Goal: Find specific page/section: Find specific page/section

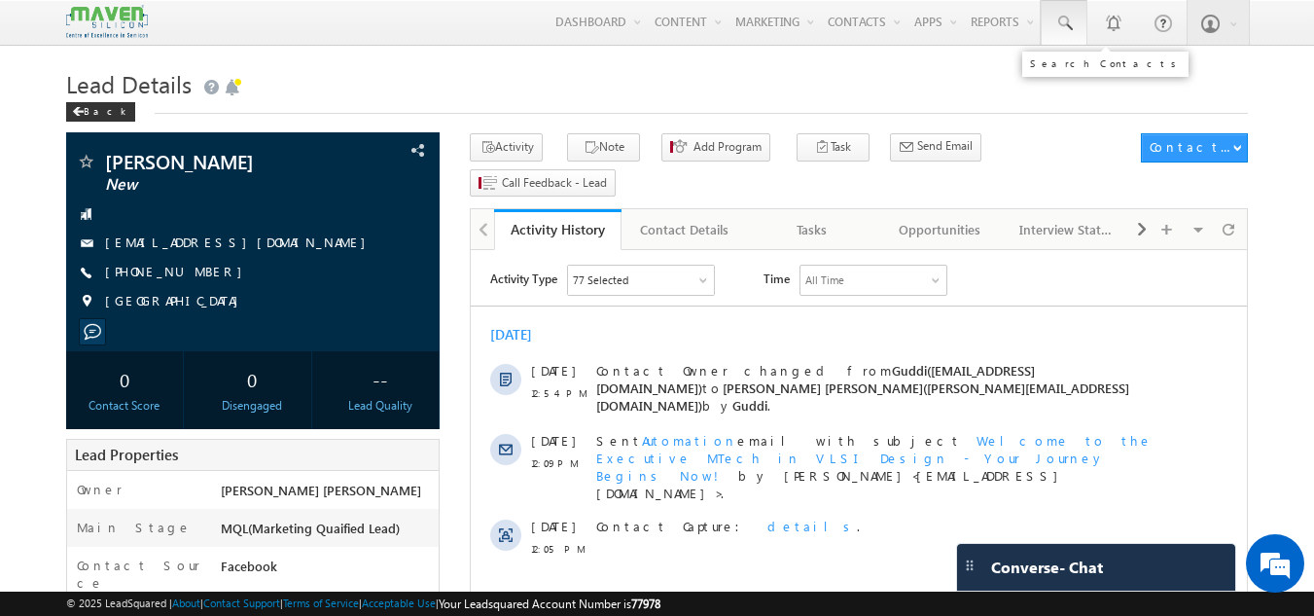
click at [1070, 29] on span at bounding box center [1063, 23] width 19 height 19
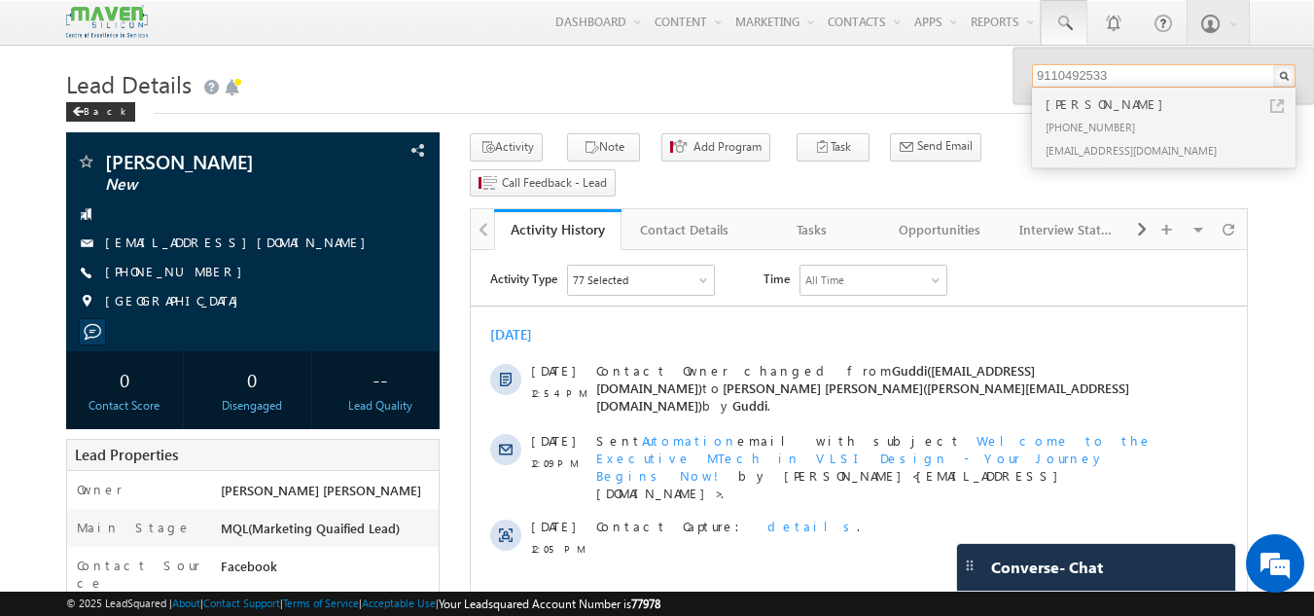
click at [1121, 80] on input "9110492533" at bounding box center [1164, 75] width 264 height 23
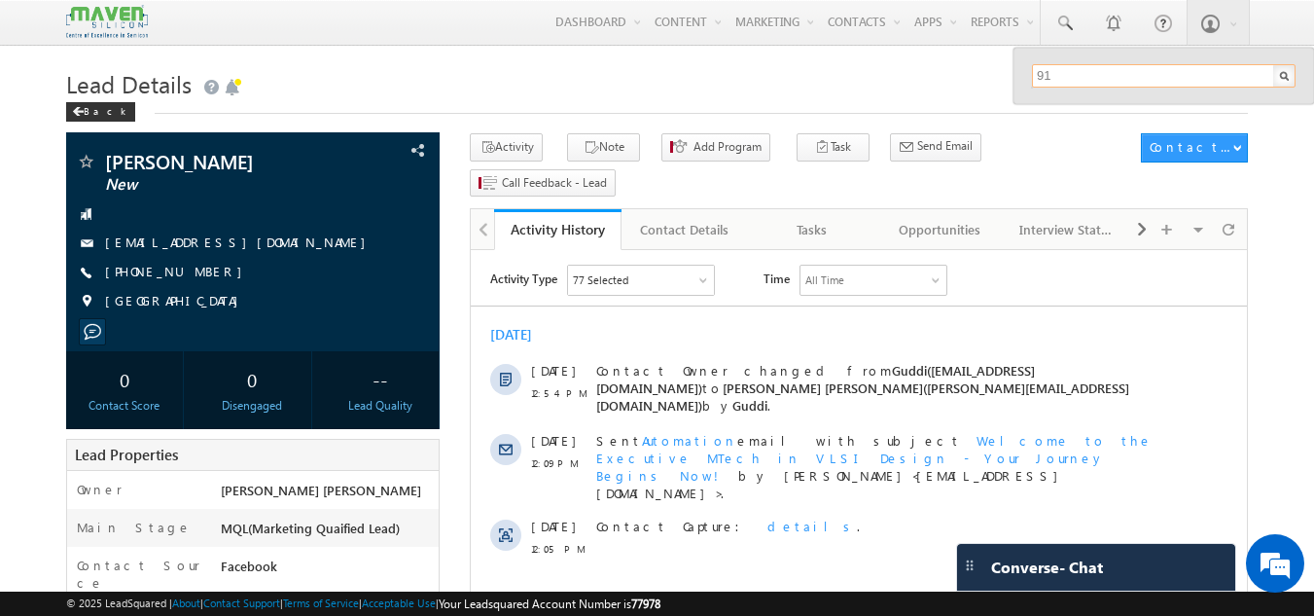
type input "9"
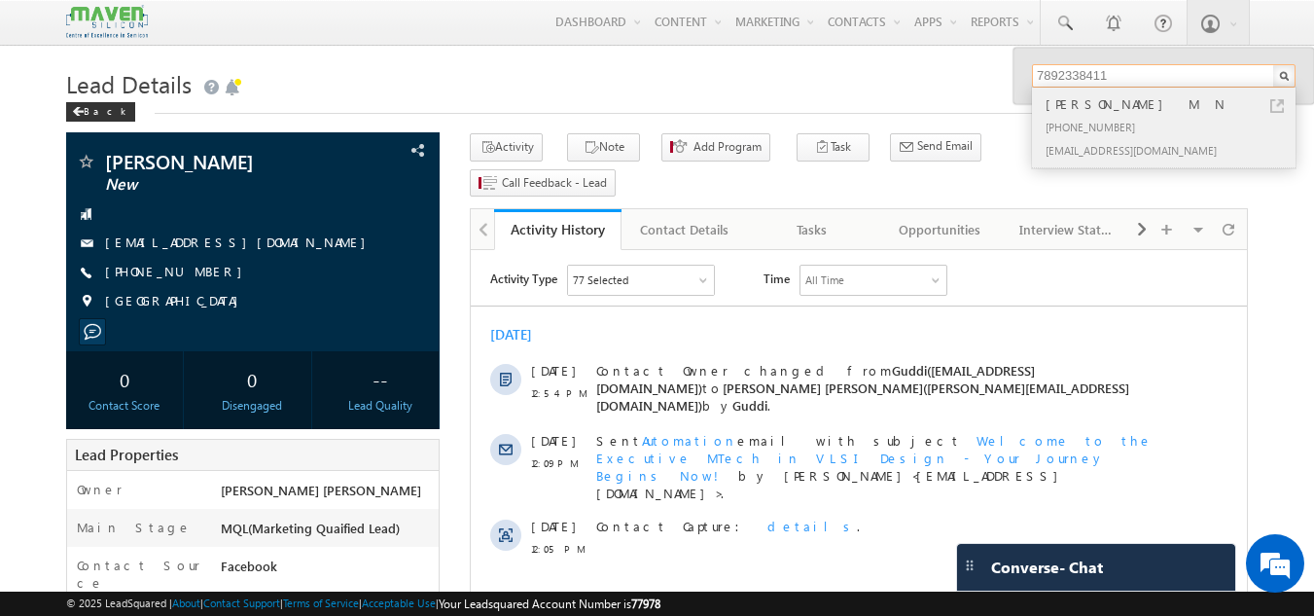
type input "7892338411"
click at [1081, 134] on div "+91-7892338411" at bounding box center [1171, 126] width 261 height 23
